Goal: Information Seeking & Learning: Learn about a topic

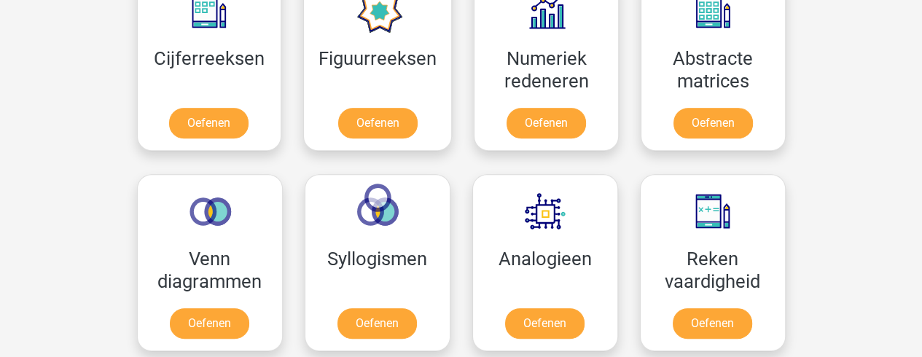
scroll to position [709, 0]
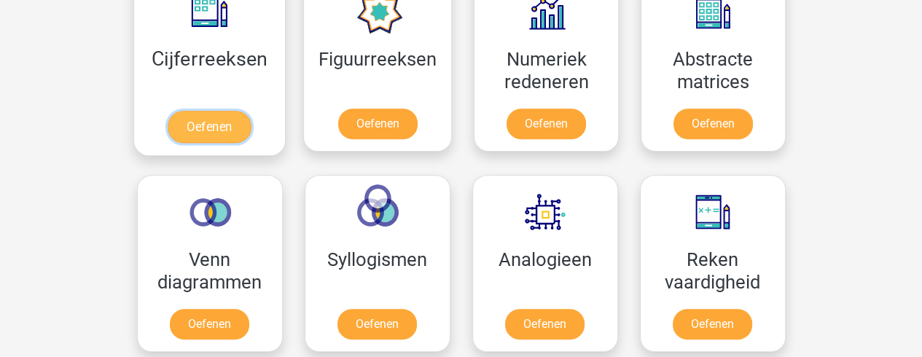
click at [227, 121] on link "Oefenen" at bounding box center [209, 127] width 83 height 32
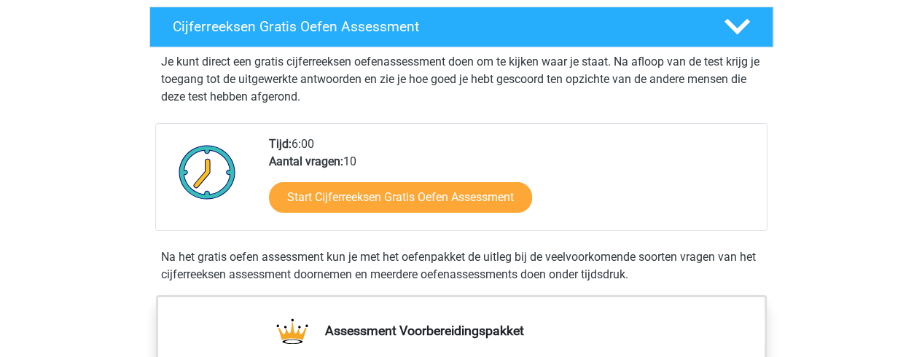
scroll to position [254, 0]
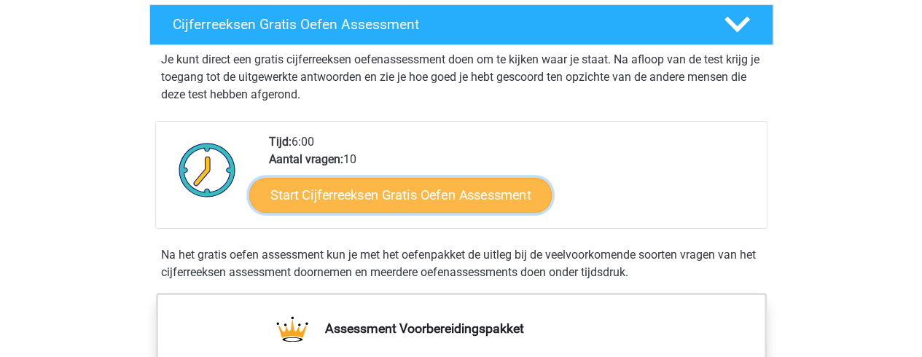
click at [319, 212] on link "Start Cijferreeksen Gratis Oefen Assessment" at bounding box center [400, 194] width 303 height 35
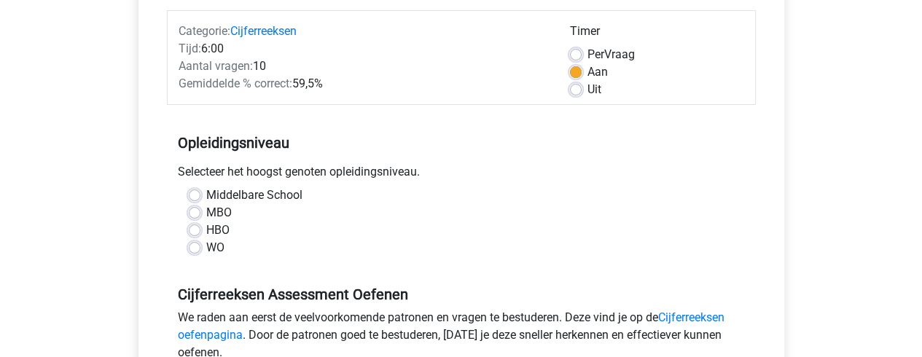
scroll to position [179, 0]
click at [206, 227] on label "HBO" at bounding box center [217, 230] width 23 height 17
click at [193, 227] on input "HBO" at bounding box center [195, 229] width 12 height 15
radio input "true"
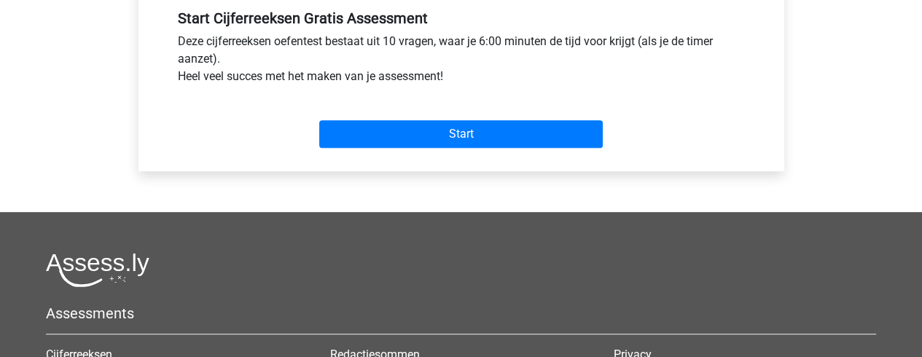
scroll to position [572, 0]
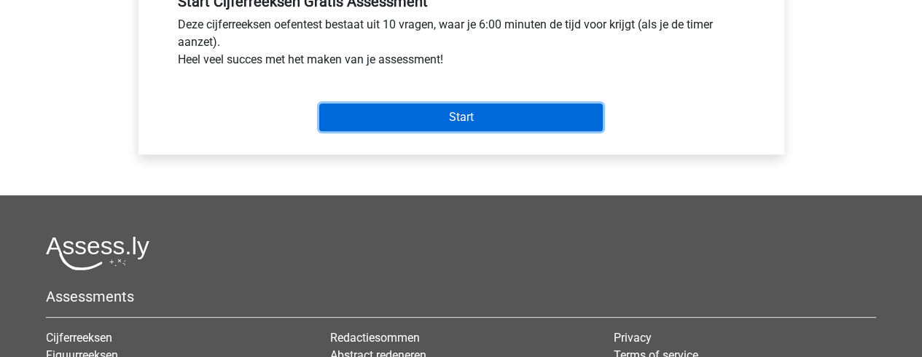
click at [376, 113] on input "Start" at bounding box center [461, 118] width 284 height 28
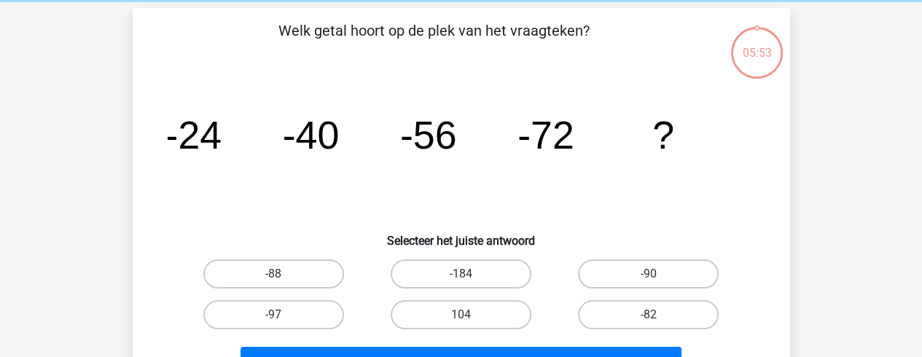
scroll to position [58, 0]
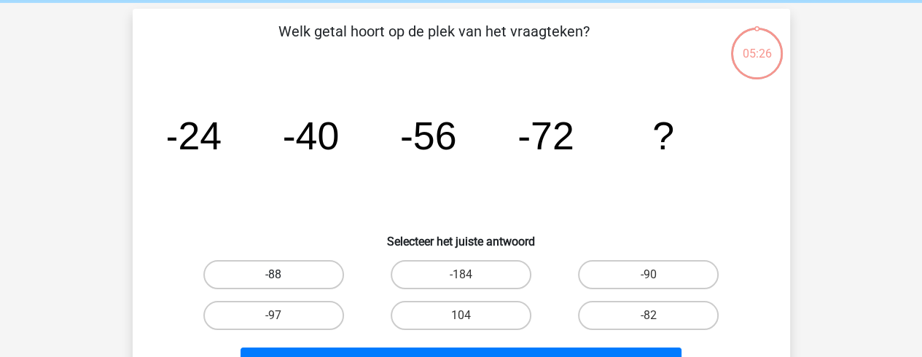
click at [257, 265] on label "-88" at bounding box center [273, 274] width 141 height 29
click at [273, 275] on input "-88" at bounding box center [277, 279] width 9 height 9
radio input "true"
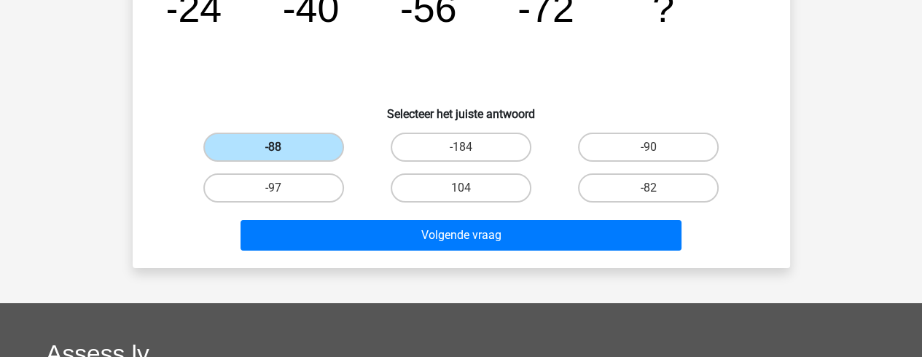
scroll to position [190, 0]
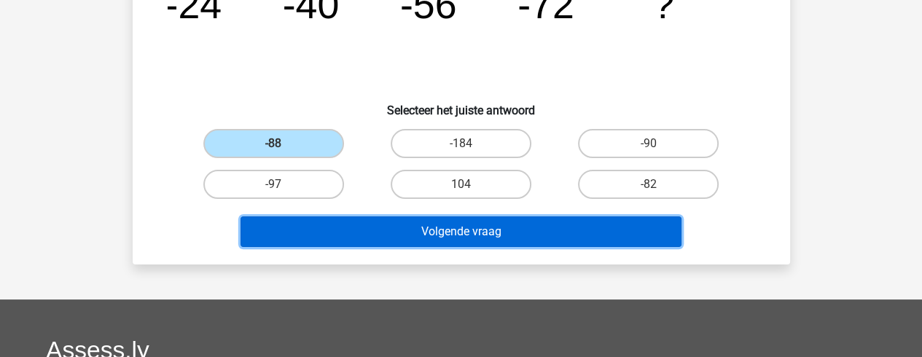
click at [421, 224] on button "Volgende vraag" at bounding box center [461, 232] width 441 height 31
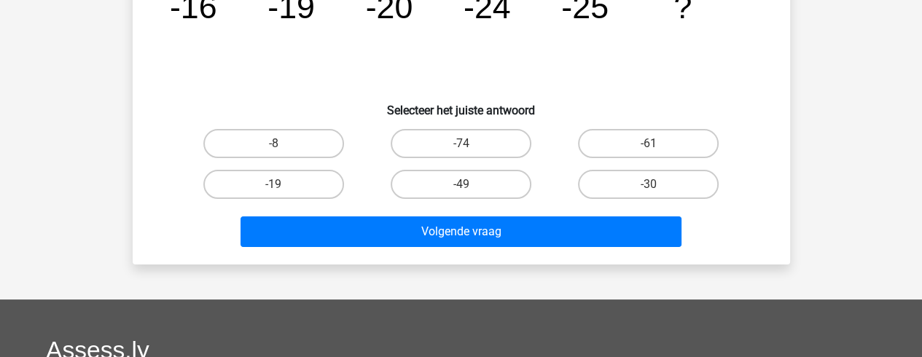
scroll to position [67, 0]
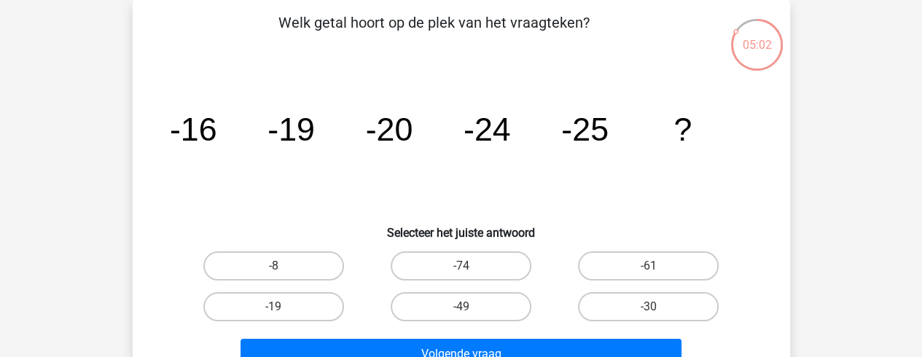
click at [421, 224] on h6 "Selecteer het juiste antwoord" at bounding box center [461, 227] width 611 height 26
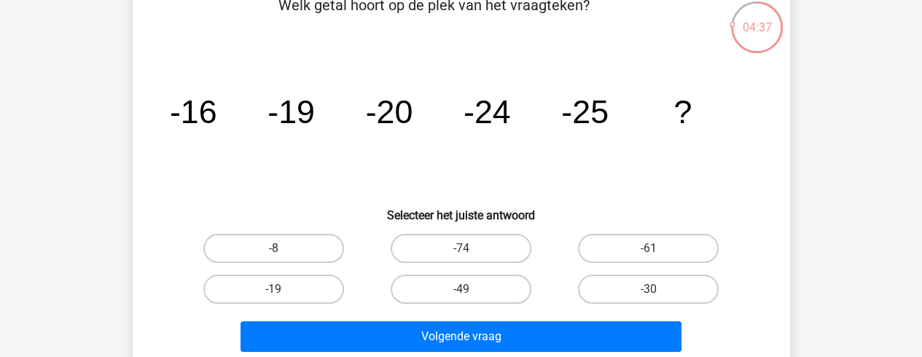
scroll to position [84, 0]
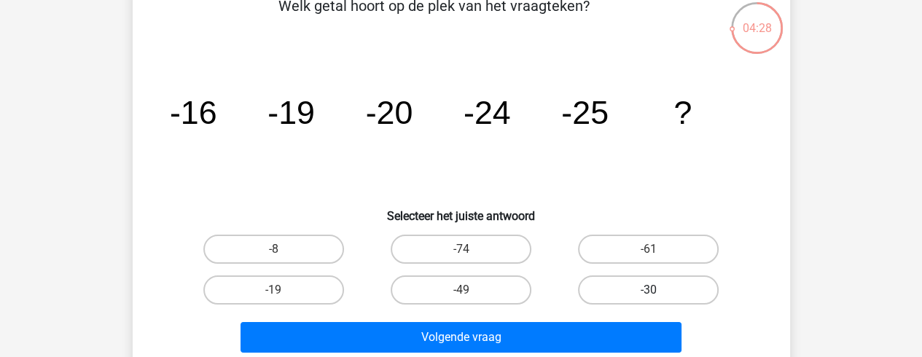
click at [614, 287] on label "-30" at bounding box center [648, 290] width 141 height 29
click at [649, 290] on input "-30" at bounding box center [653, 294] width 9 height 9
radio input "true"
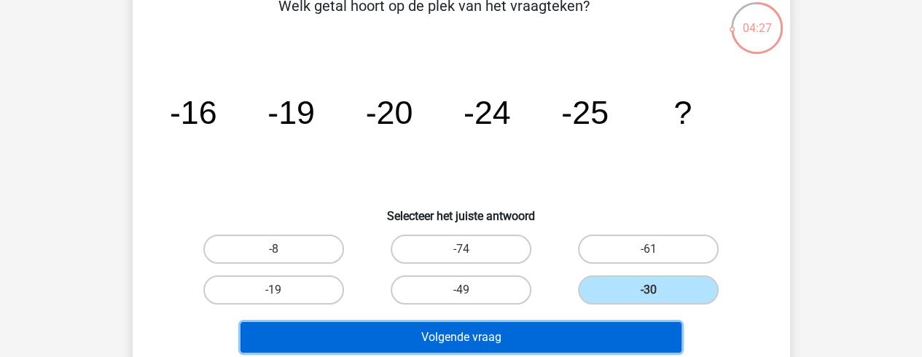
click at [577, 329] on button "Volgende vraag" at bounding box center [461, 337] width 441 height 31
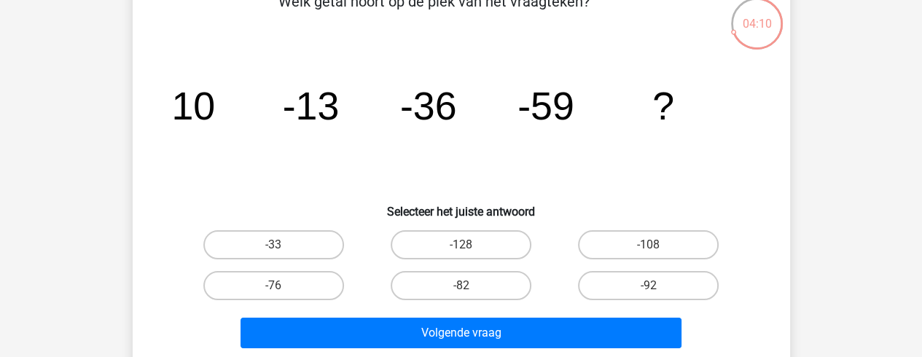
scroll to position [93, 0]
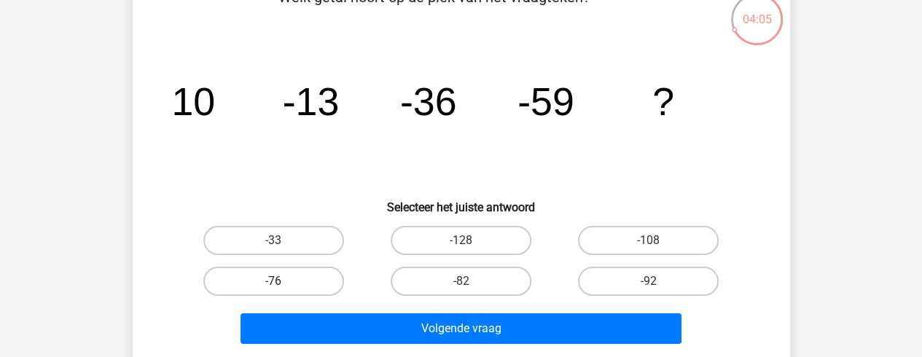
click at [302, 267] on label "-76" at bounding box center [273, 281] width 141 height 29
click at [283, 281] on input "-76" at bounding box center [277, 285] width 9 height 9
radio input "true"
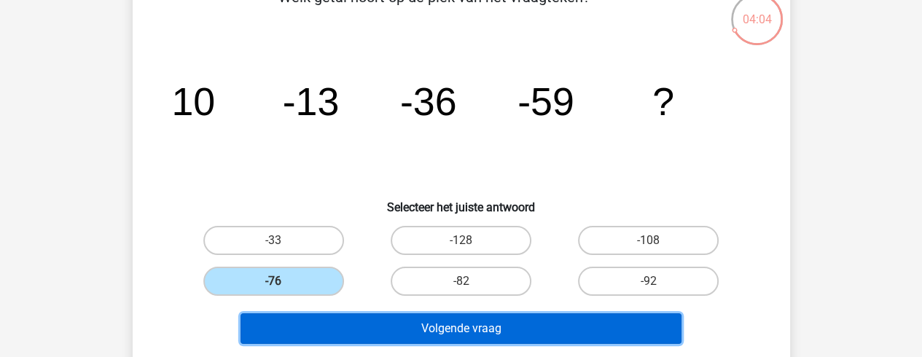
click at [373, 327] on button "Volgende vraag" at bounding box center [461, 329] width 441 height 31
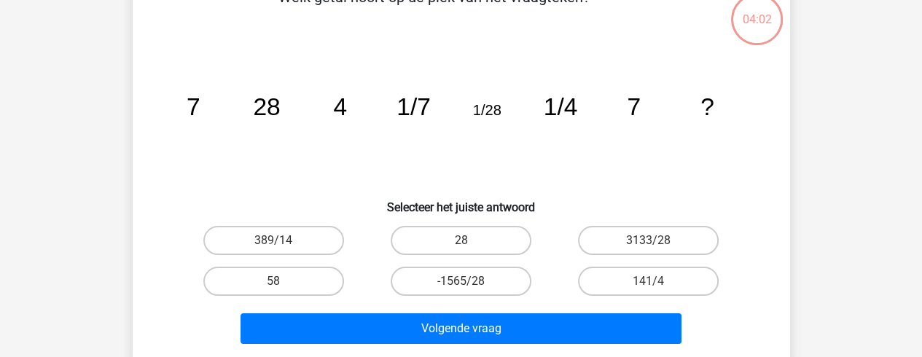
scroll to position [67, 0]
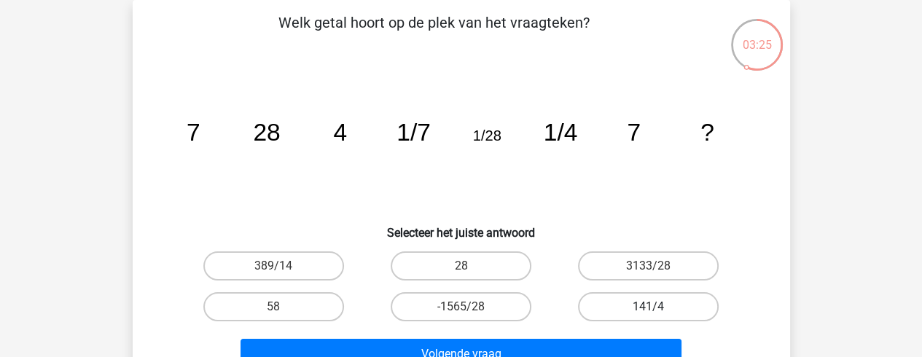
click at [607, 299] on label "141/4" at bounding box center [648, 306] width 141 height 29
click at [649, 307] on input "141/4" at bounding box center [653, 311] width 9 height 9
radio input "true"
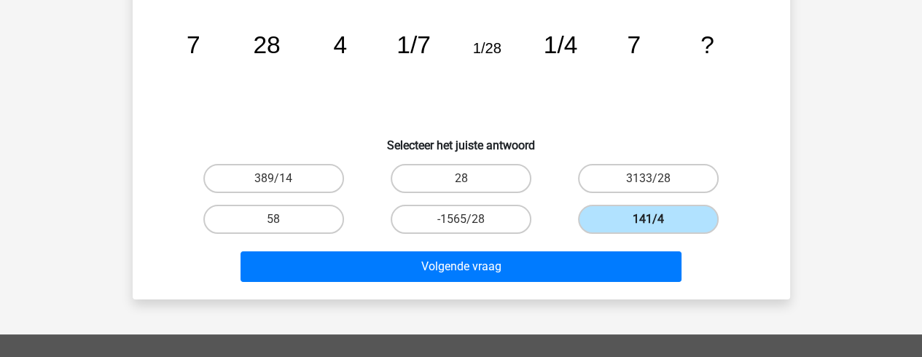
scroll to position [182, 0]
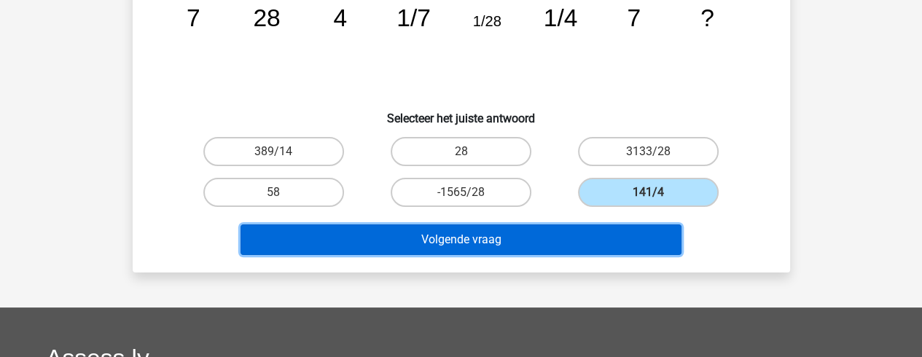
click at [547, 225] on button "Volgende vraag" at bounding box center [461, 240] width 441 height 31
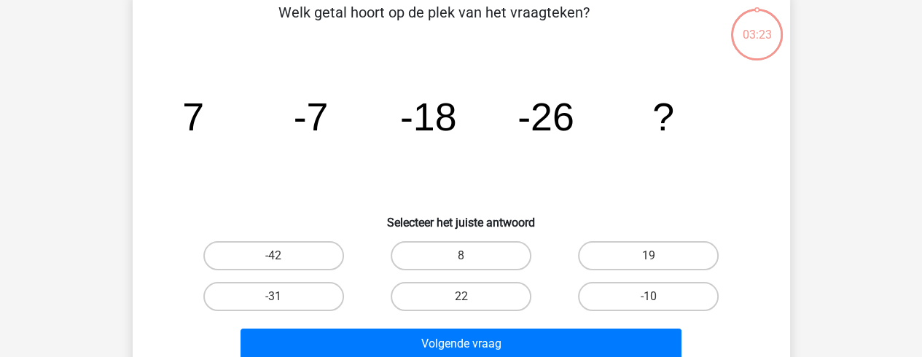
scroll to position [67, 0]
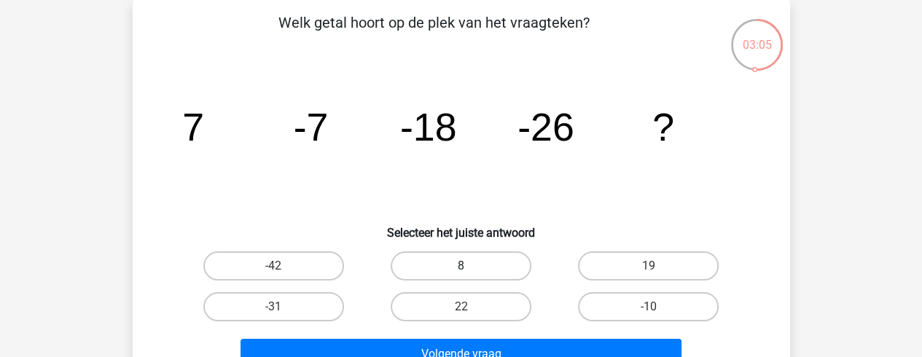
click at [522, 254] on label "8" at bounding box center [461, 266] width 141 height 29
click at [470, 266] on input "8" at bounding box center [465, 270] width 9 height 9
radio input "true"
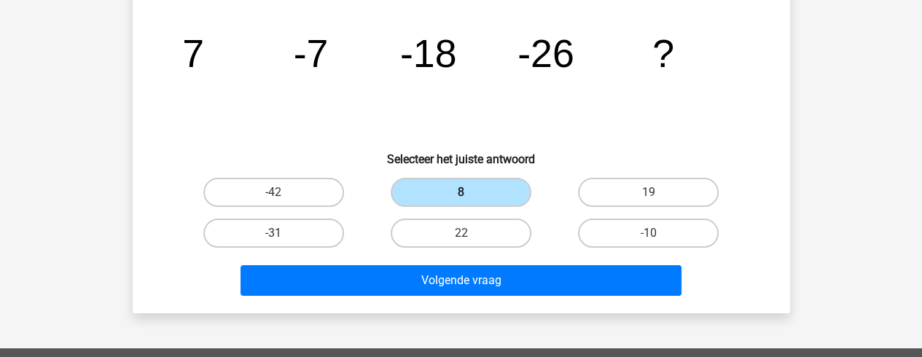
scroll to position [164, 0]
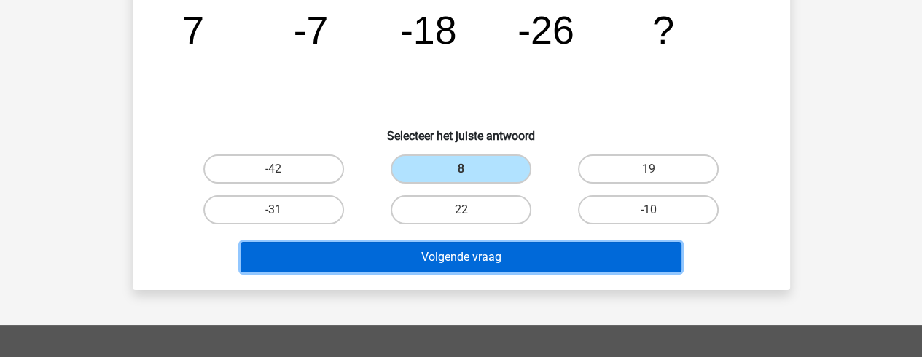
click at [522, 250] on button "Volgende vraag" at bounding box center [461, 257] width 441 height 31
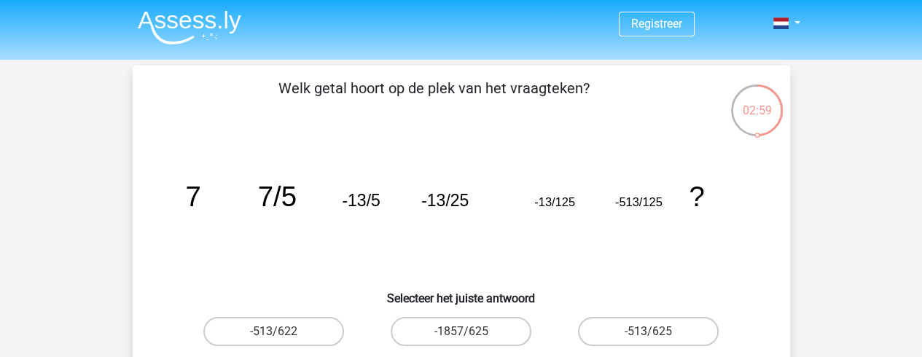
scroll to position [0, 0]
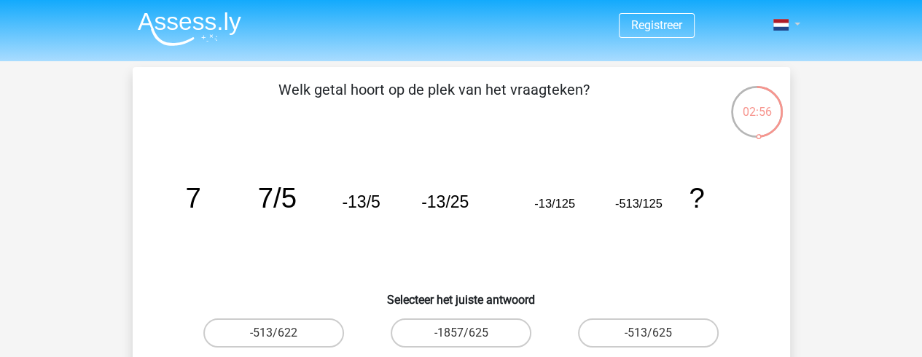
click at [784, 29] on span at bounding box center [781, 25] width 15 height 12
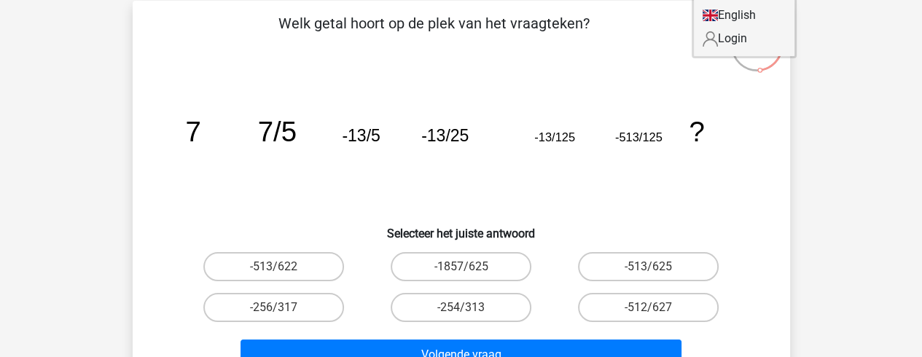
scroll to position [96, 0]
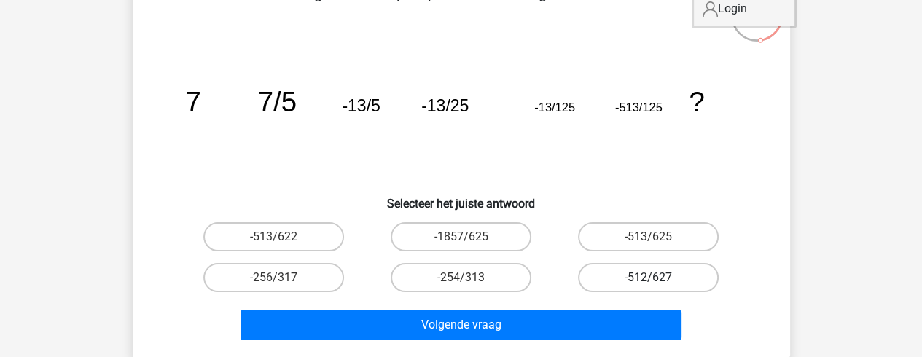
click at [677, 274] on label "-512/627" at bounding box center [648, 277] width 141 height 29
click at [658, 278] on input "-512/627" at bounding box center [653, 282] width 9 height 9
radio input "true"
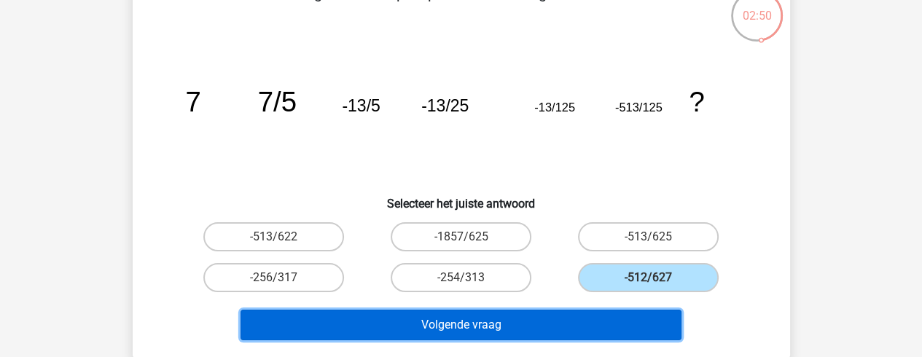
click at [636, 314] on button "Volgende vraag" at bounding box center [461, 325] width 441 height 31
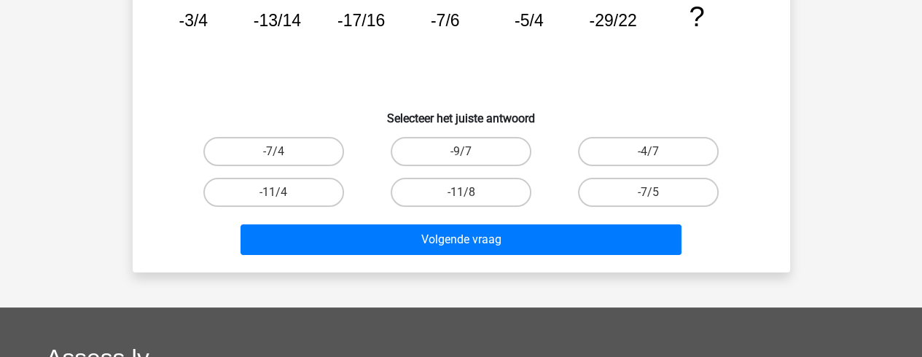
scroll to position [173, 0]
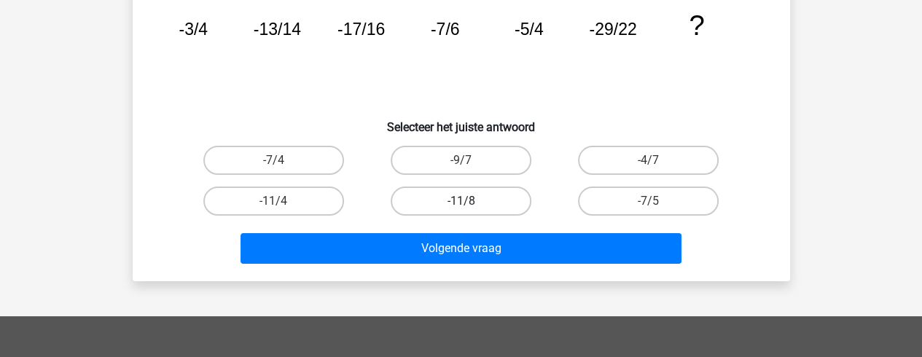
click at [521, 195] on label "-11/8" at bounding box center [461, 201] width 141 height 29
click at [470, 201] on input "-11/8" at bounding box center [465, 205] width 9 height 9
radio input "true"
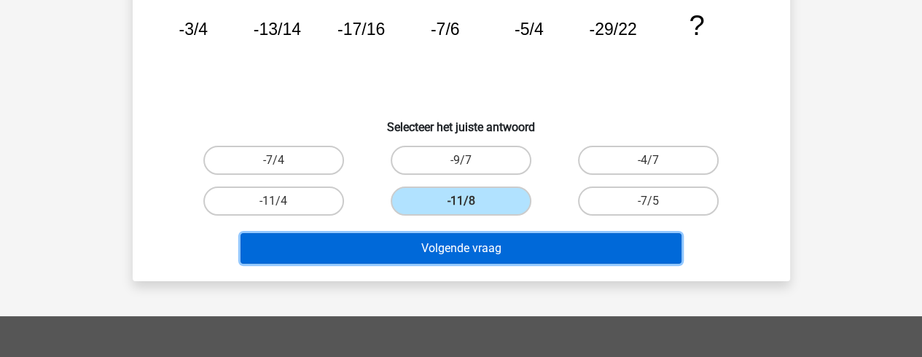
click at [531, 238] on button "Volgende vraag" at bounding box center [461, 248] width 441 height 31
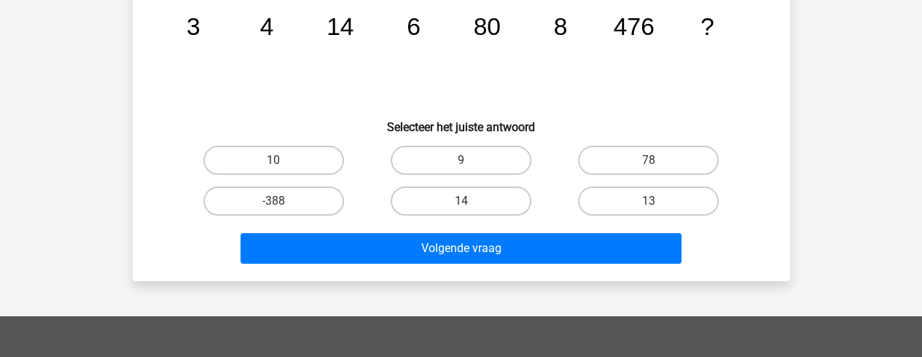
scroll to position [67, 0]
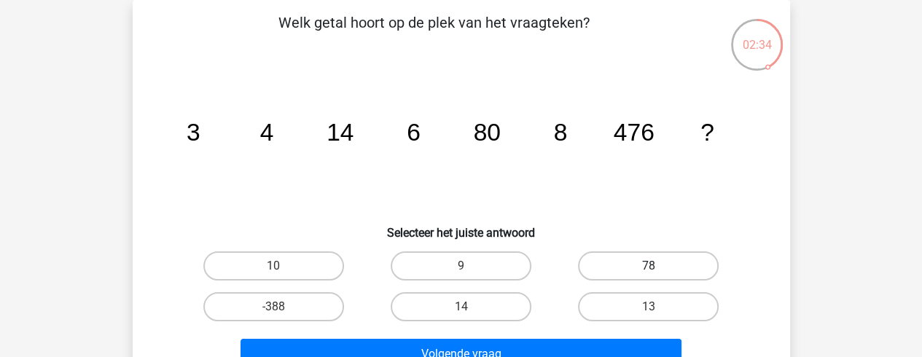
click at [618, 263] on label "78" at bounding box center [648, 266] width 141 height 29
click at [649, 266] on input "78" at bounding box center [653, 270] width 9 height 9
radio input "true"
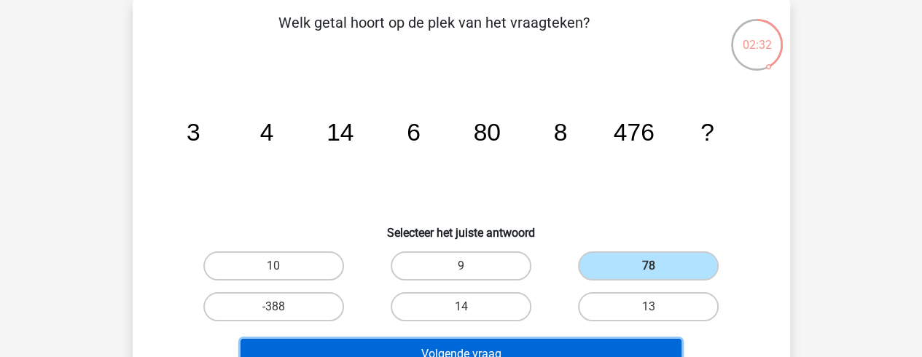
click at [586, 355] on button "Volgende vraag" at bounding box center [461, 354] width 441 height 31
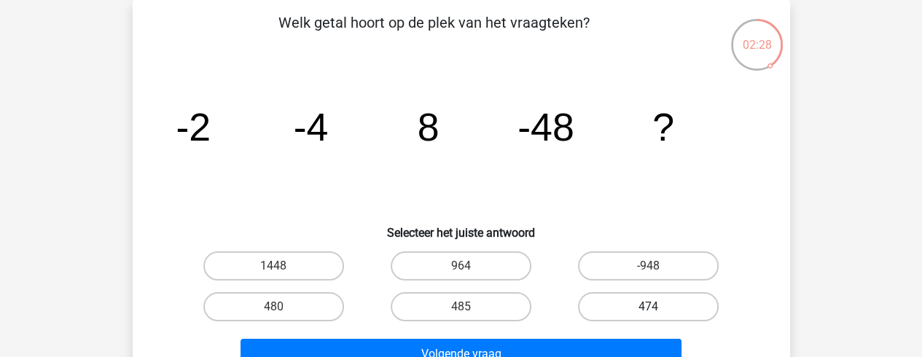
click at [607, 303] on label "474" at bounding box center [648, 306] width 141 height 29
click at [649, 307] on input "474" at bounding box center [653, 311] width 9 height 9
radio input "true"
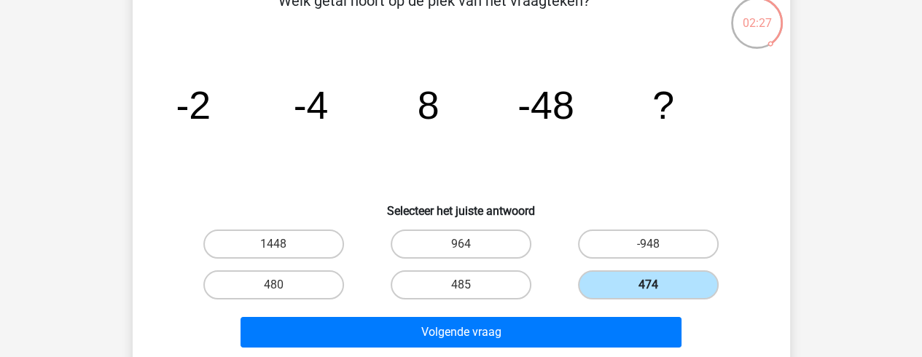
scroll to position [90, 0]
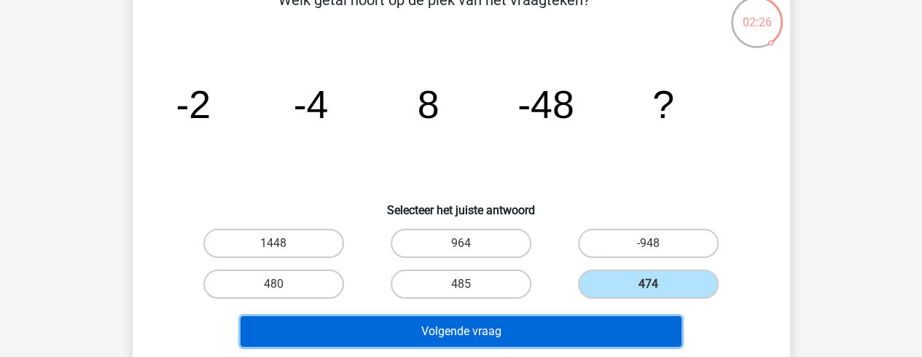
click at [601, 333] on button "Volgende vraag" at bounding box center [461, 331] width 441 height 31
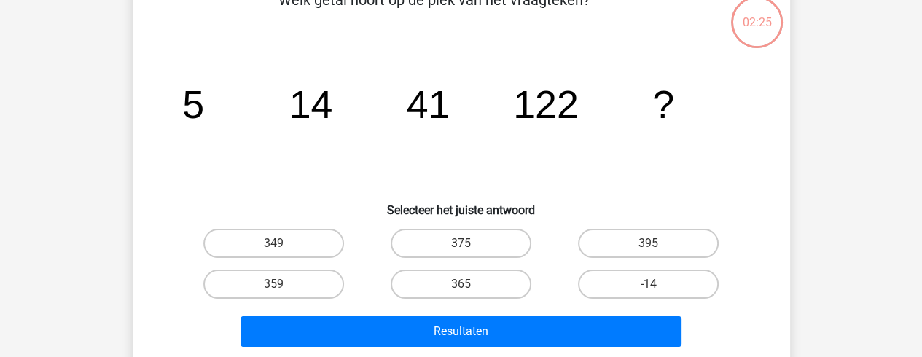
scroll to position [67, 0]
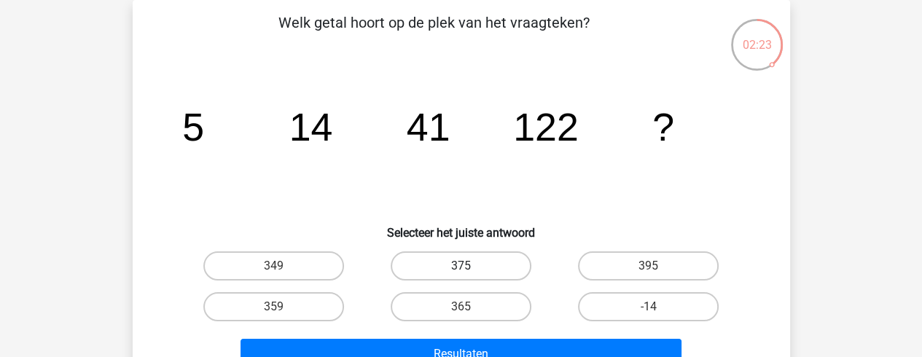
click at [506, 268] on label "375" at bounding box center [461, 266] width 141 height 29
click at [470, 268] on input "375" at bounding box center [465, 270] width 9 height 9
radio input "true"
click at [506, 268] on label "375" at bounding box center [461, 266] width 141 height 29
click at [470, 268] on input "375" at bounding box center [465, 270] width 9 height 9
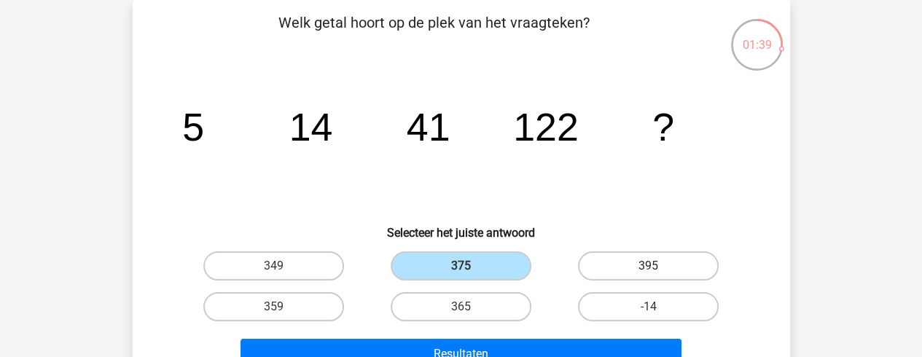
click at [603, 259] on label "395" at bounding box center [648, 266] width 141 height 29
click at [649, 266] on input "395" at bounding box center [653, 270] width 9 height 9
radio input "true"
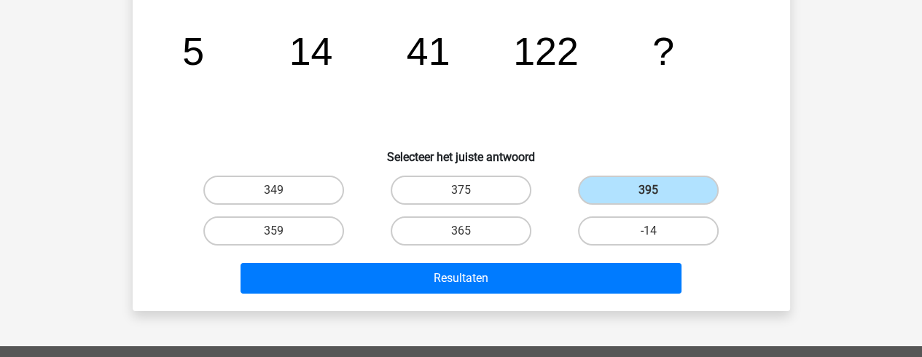
scroll to position [144, 0]
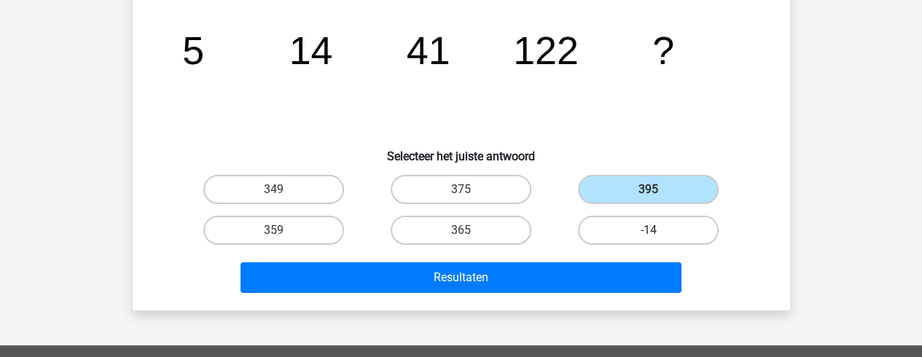
click at [645, 236] on label "-14" at bounding box center [648, 230] width 141 height 29
click at [649, 236] on input "-14" at bounding box center [653, 234] width 9 height 9
radio input "true"
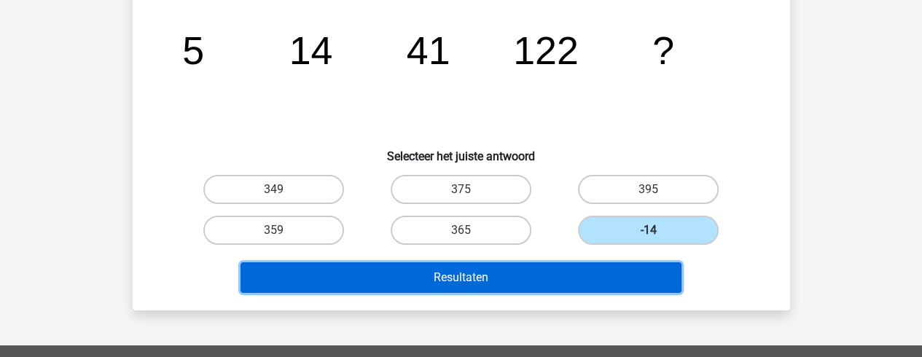
click at [626, 279] on button "Resultaten" at bounding box center [461, 277] width 441 height 31
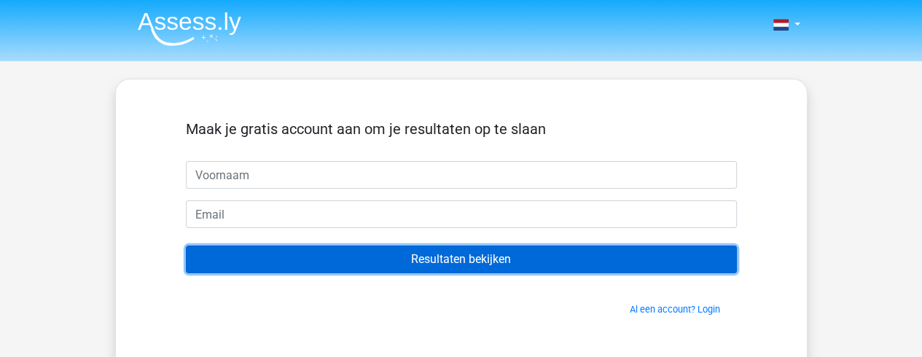
click at [615, 266] on input "Resultaten bekijken" at bounding box center [461, 260] width 551 height 28
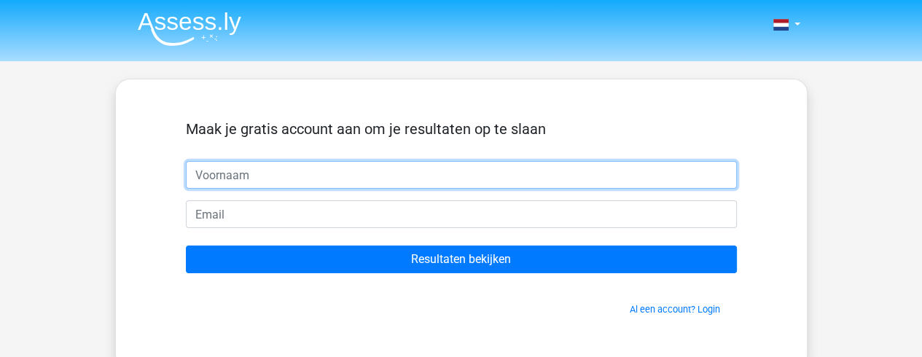
type input "m"
type input "Margaux"
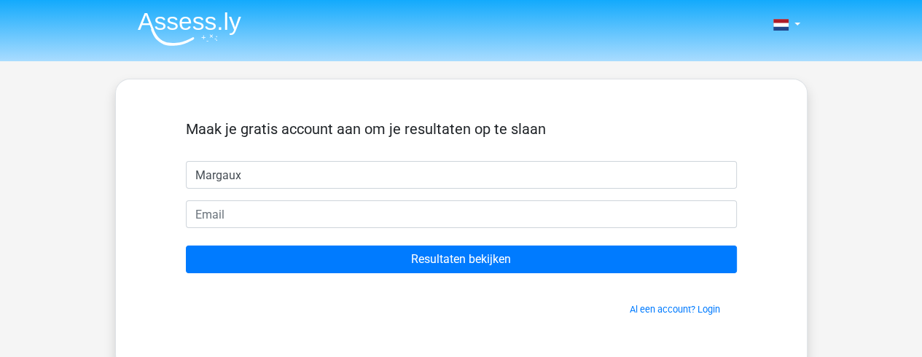
click at [456, 200] on form "Maak je gratis account aan om je resultaten op te slaan Margaux Resultaten beki…" at bounding box center [461, 218] width 551 height 196
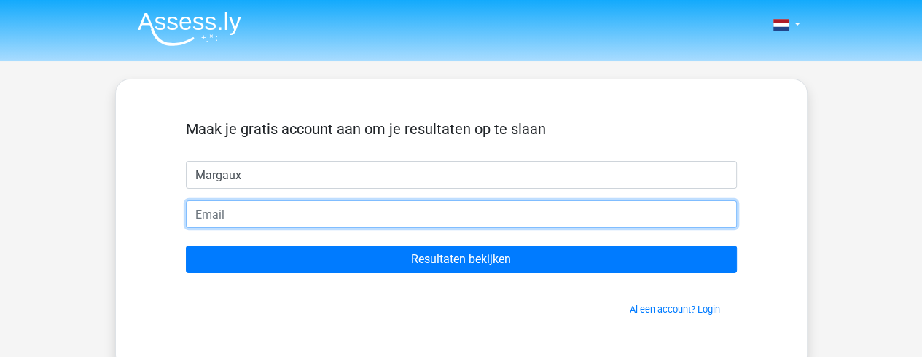
click at [429, 211] on input "email" at bounding box center [461, 215] width 551 height 28
type input "margaux.vanvaerenbergh@gmail.com"
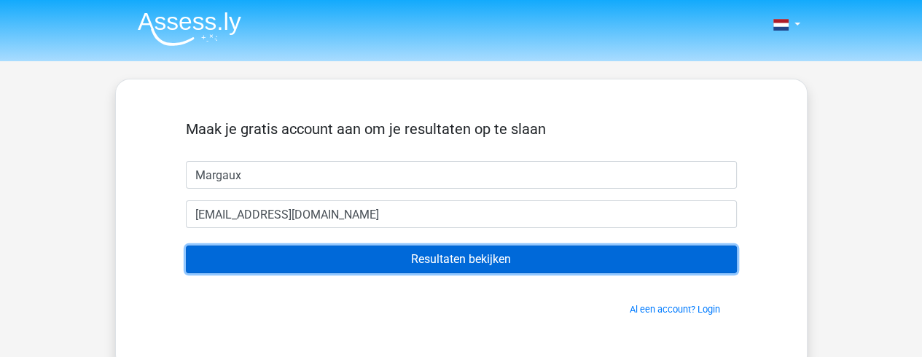
click at [411, 256] on input "Resultaten bekijken" at bounding box center [461, 260] width 551 height 28
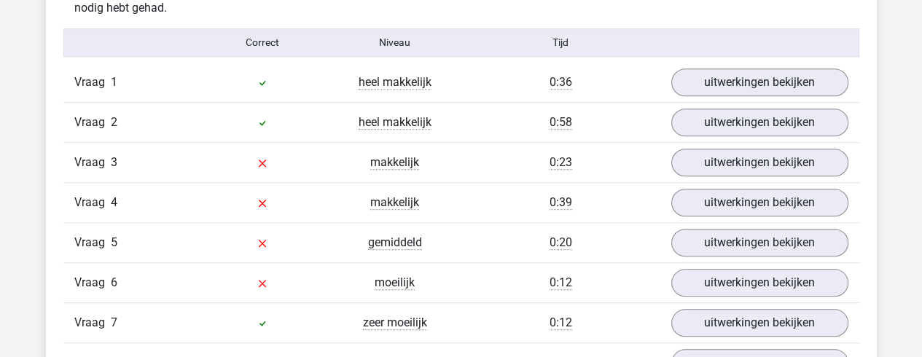
scroll to position [1191, 0]
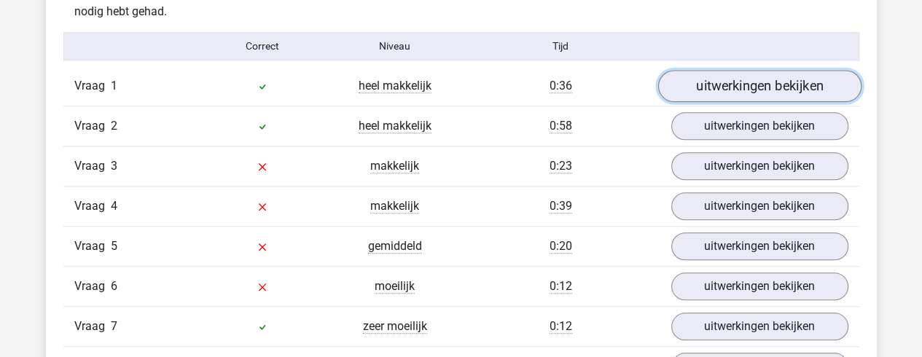
click at [689, 94] on link "uitwerkingen bekijken" at bounding box center [759, 86] width 203 height 32
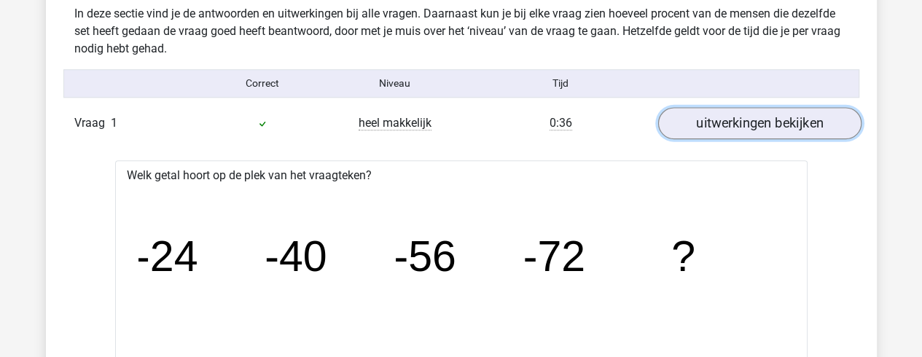
scroll to position [1153, 0]
click at [712, 133] on link "uitwerkingen bekijken" at bounding box center [759, 124] width 203 height 32
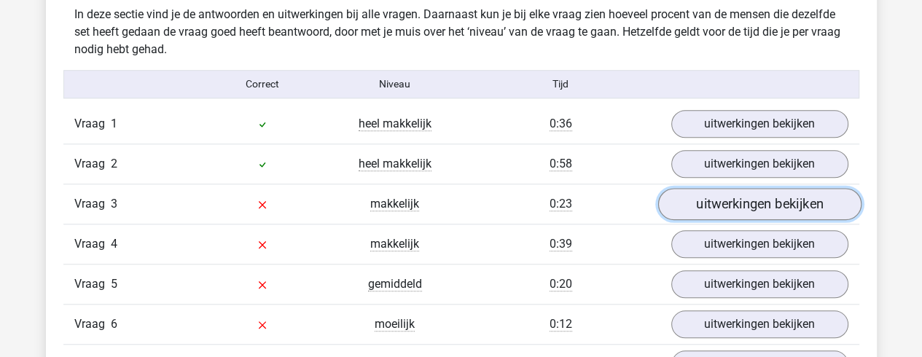
click at [723, 198] on link "uitwerkingen bekijken" at bounding box center [759, 204] width 203 height 32
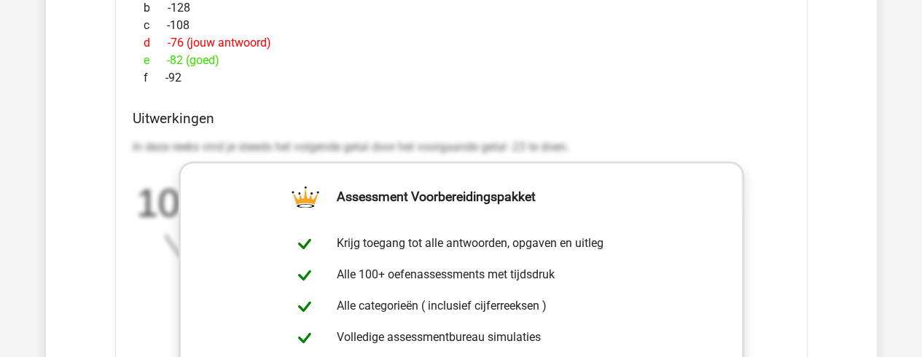
scroll to position [1622, 0]
click at [538, 133] on div "In deze reeks vind je steeds het volgende getal door het voorgaande getal -23 t…" at bounding box center [462, 226] width 658 height 187
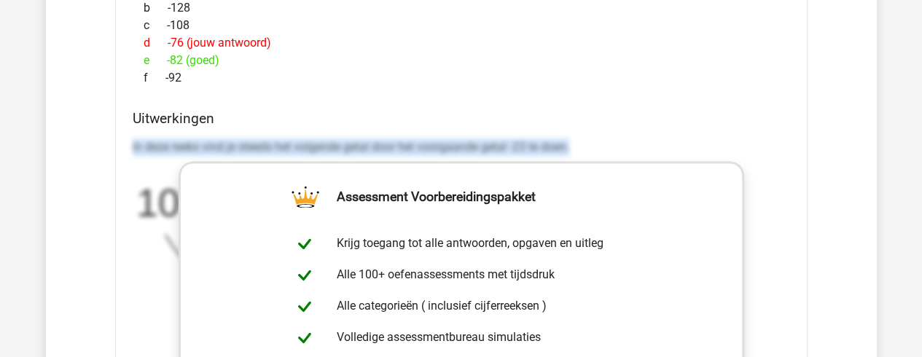
click at [538, 133] on div "In deze reeks vind je steeds het volgende getal door het voorgaande getal -23 t…" at bounding box center [462, 226] width 658 height 187
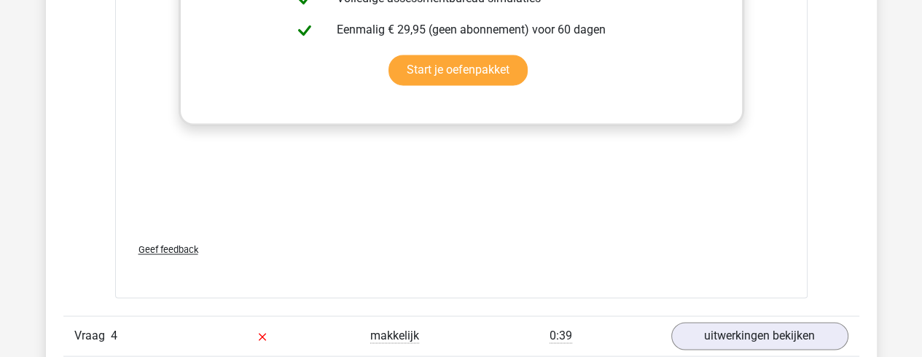
scroll to position [1961, 0]
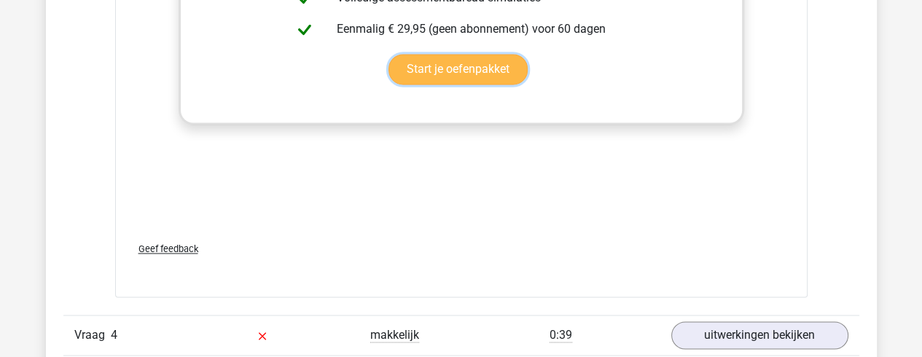
click at [470, 70] on link "Start je oefenpakket" at bounding box center [458, 69] width 139 height 31
